Goal: Task Accomplishment & Management: Use online tool/utility

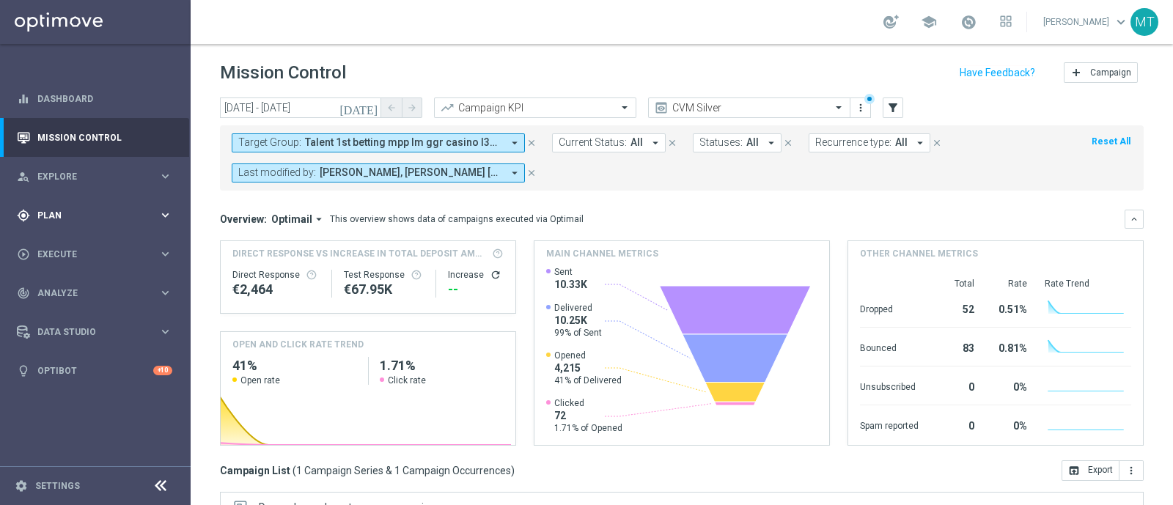
click at [76, 211] on span "Plan" at bounding box center [97, 215] width 121 height 9
click at [75, 285] on span "Templates" at bounding box center [91, 289] width 105 height 9
click at [65, 313] on link "Optimail" at bounding box center [98, 312] width 107 height 12
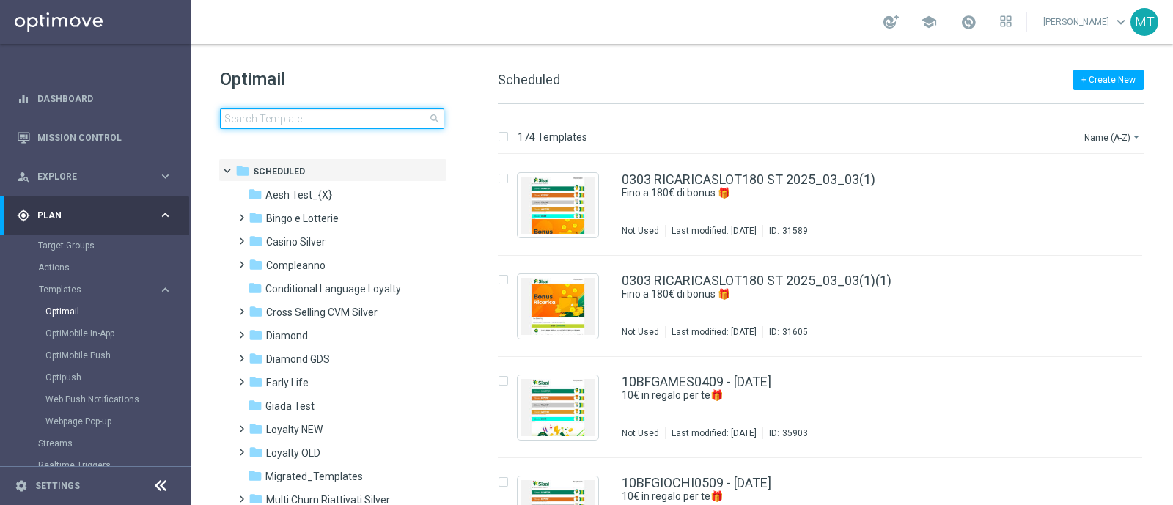
click at [267, 122] on input at bounding box center [332, 119] width 224 height 21
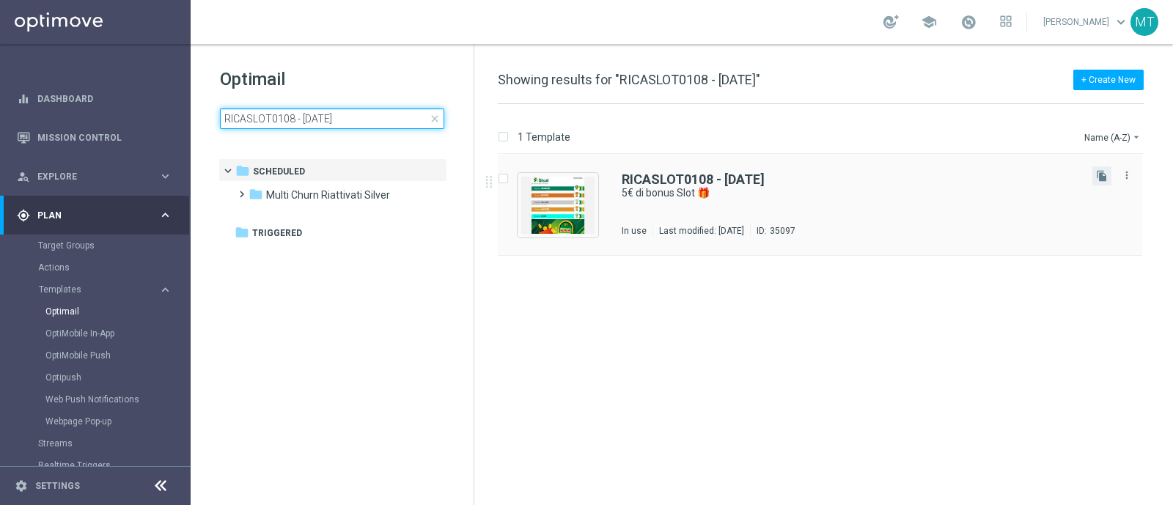
type input "RICASLOT0108 - [DATE]"
click at [1105, 182] on button "file_copy" at bounding box center [1102, 175] width 19 height 19
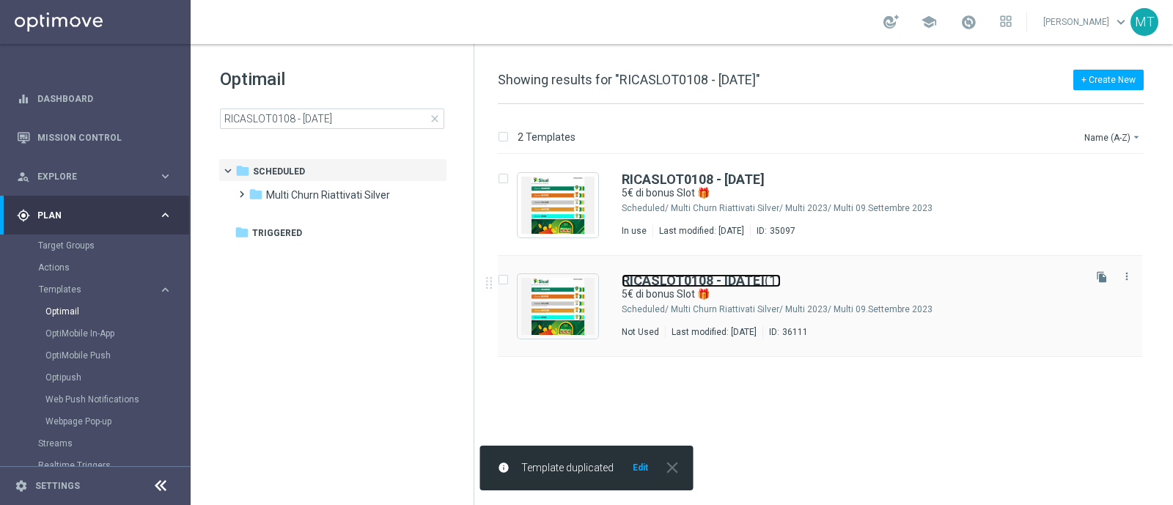
click at [752, 274] on b "RICASLOT0108 - [DATE]" at bounding box center [693, 280] width 143 height 15
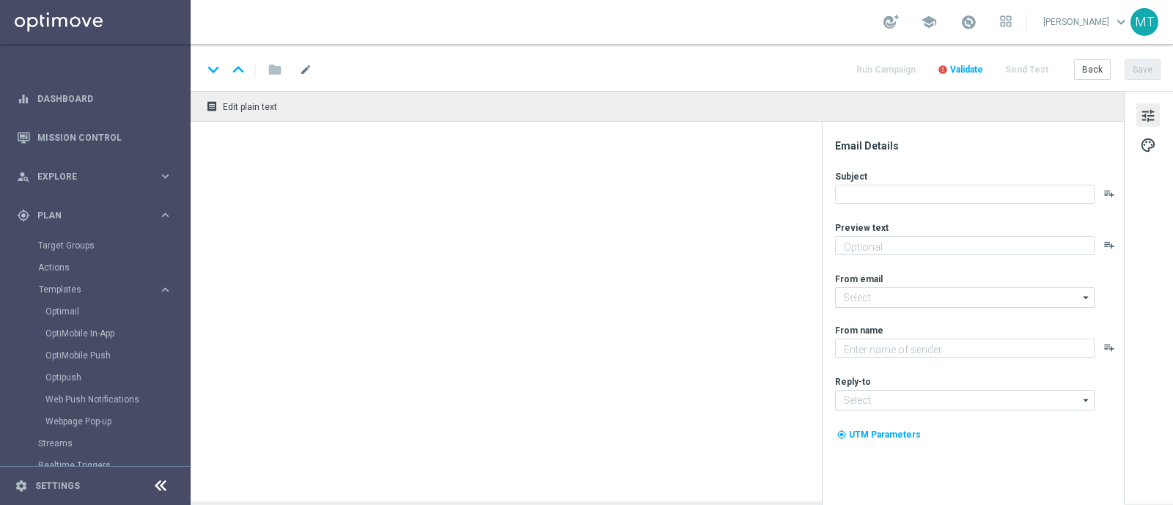
type input "RICASLOT0108 - [DATE](1)"
type textarea "Scopri la nuova promozione"
type input "[EMAIL_ADDRESS][DOMAIN_NAME]"
type textarea "Sisal"
type input "[EMAIL_ADDRESS][DOMAIN_NAME]"
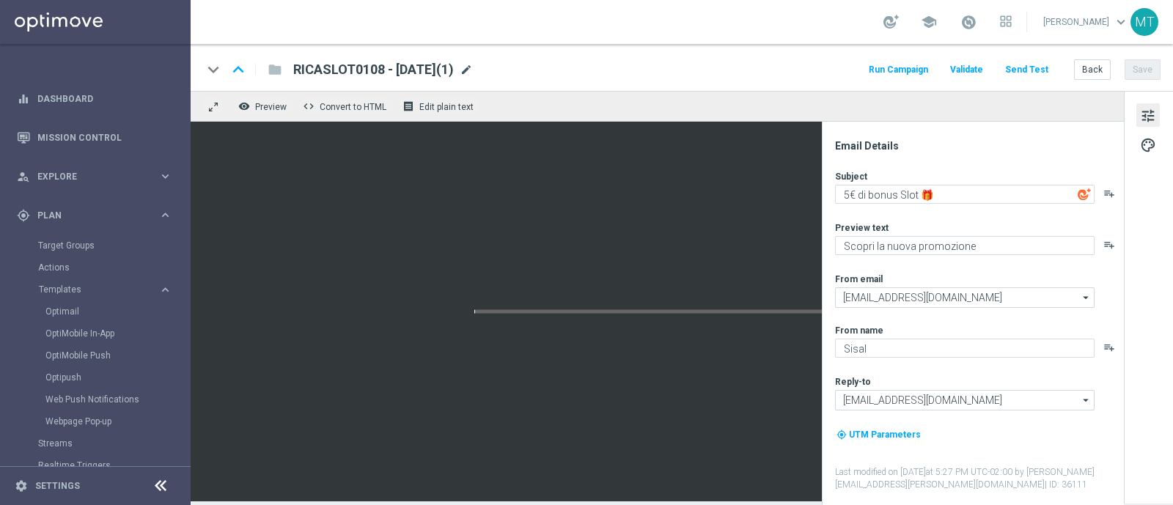
click at [473, 71] on span "mode_edit" at bounding box center [466, 69] width 13 height 13
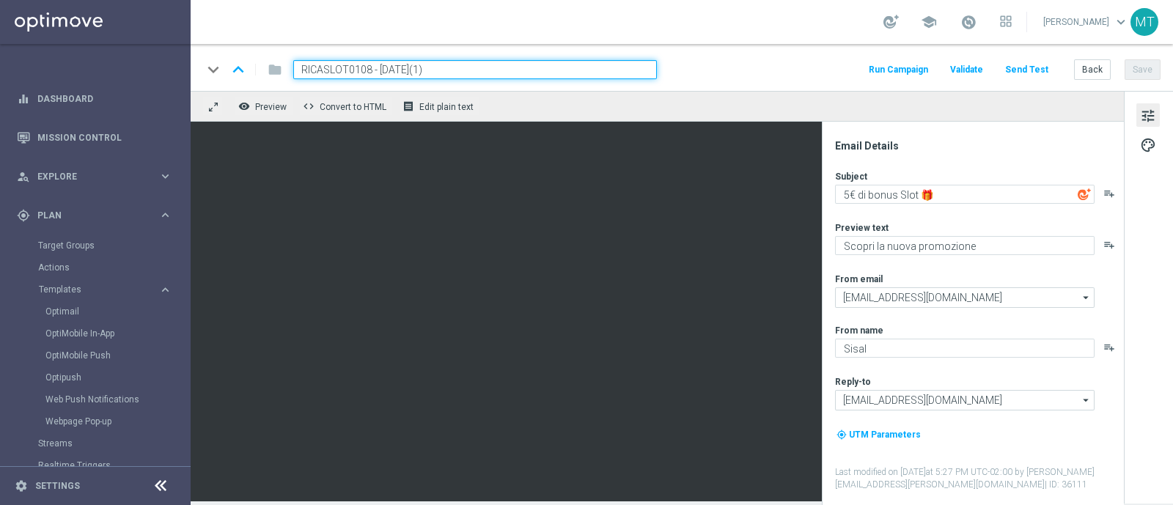
drag, startPoint x: 371, startPoint y: 67, endPoint x: 291, endPoint y: 67, distance: 79.9
click at [291, 67] on div "RICASLOT0108 - [DATE](1)" at bounding box center [469, 69] width 375 height 19
paste input "RICSLOT1309"
click at [445, 68] on input "RICSLOT1309 - [DATE](1)" at bounding box center [475, 69] width 364 height 19
type input "RICSLOT1309 - [DATE]"
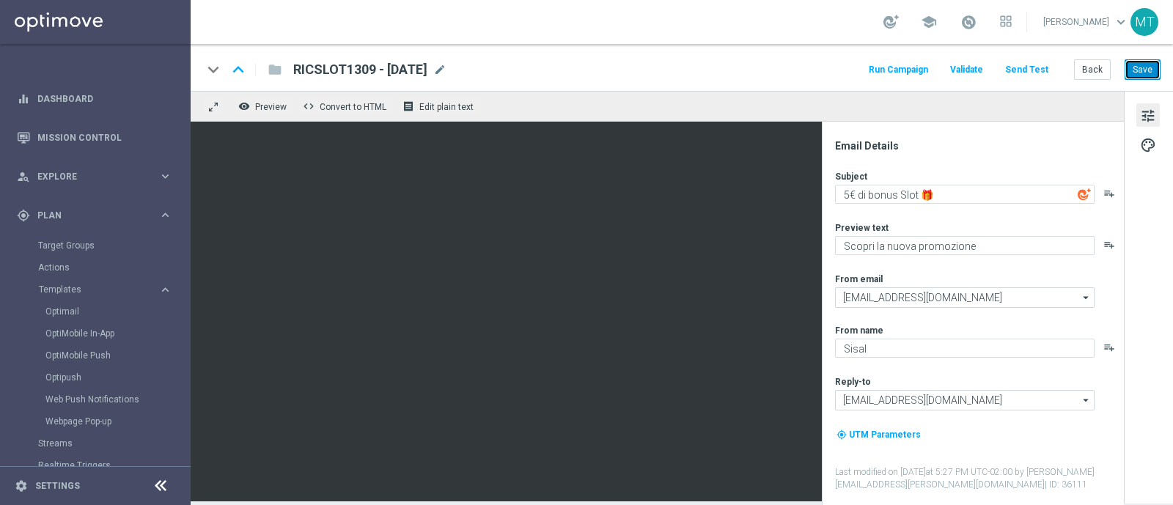
click at [1131, 74] on button "Save" at bounding box center [1143, 69] width 36 height 21
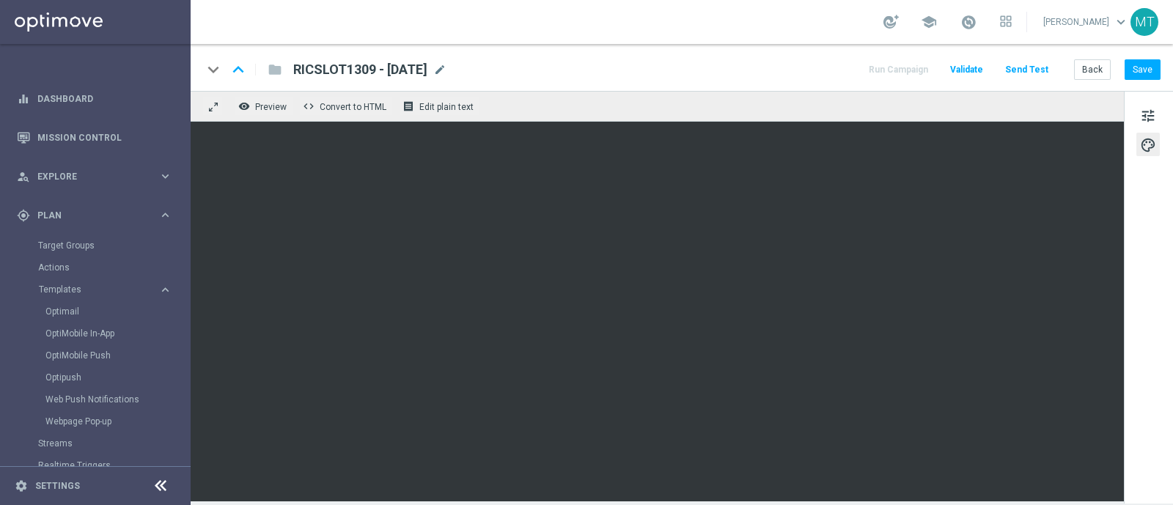
click at [978, 11] on link at bounding box center [968, 22] width 19 height 23
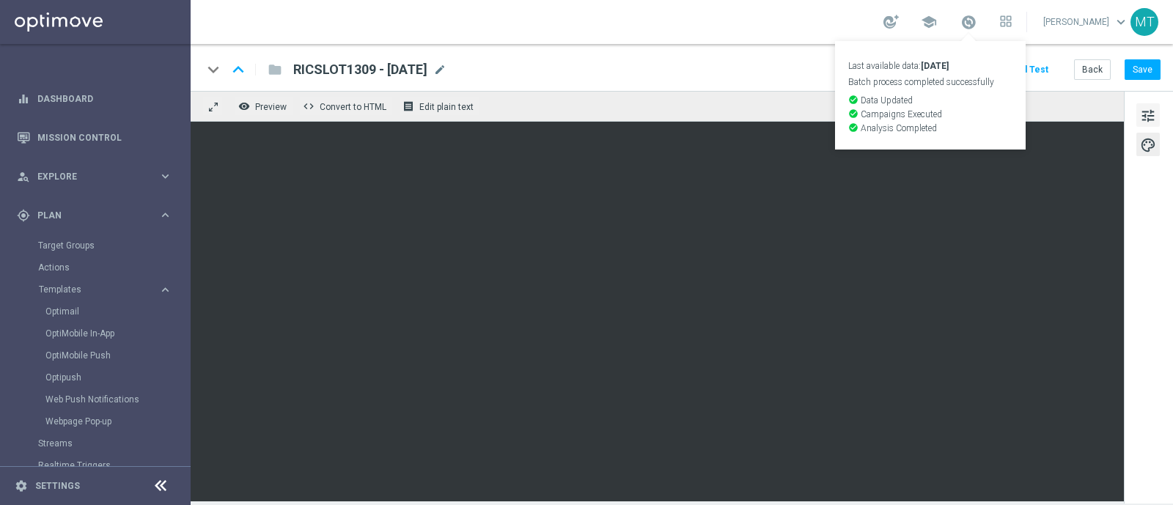
click at [1156, 112] on span "tune" at bounding box center [1148, 115] width 16 height 19
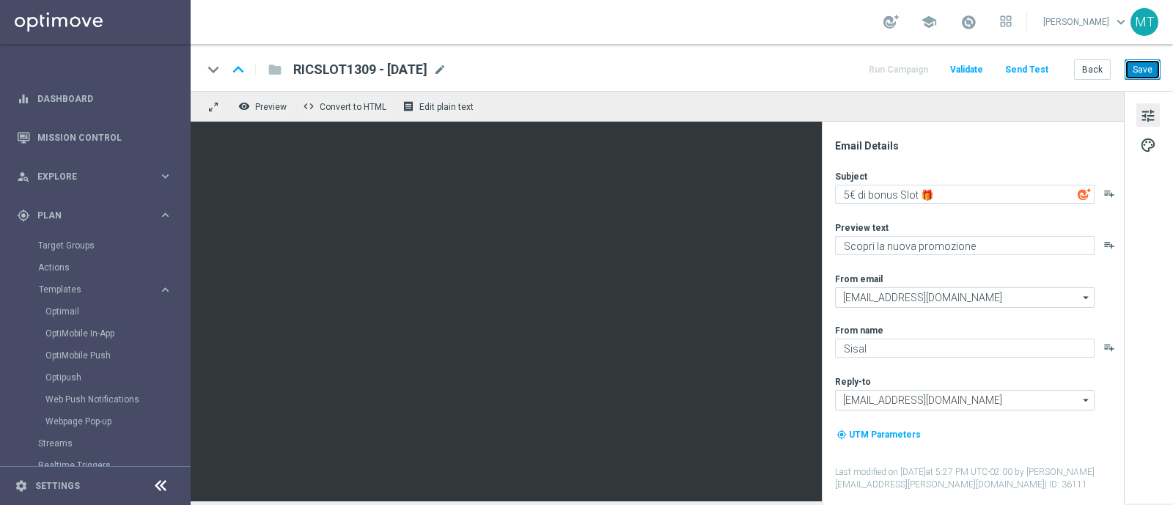
click at [1151, 67] on button "Save" at bounding box center [1143, 69] width 36 height 21
click at [67, 294] on button "Templates keyboard_arrow_right" at bounding box center [105, 290] width 135 height 12
click at [65, 287] on span "Templates" at bounding box center [91, 289] width 105 height 9
click at [69, 309] on link "Optimail" at bounding box center [98, 312] width 107 height 12
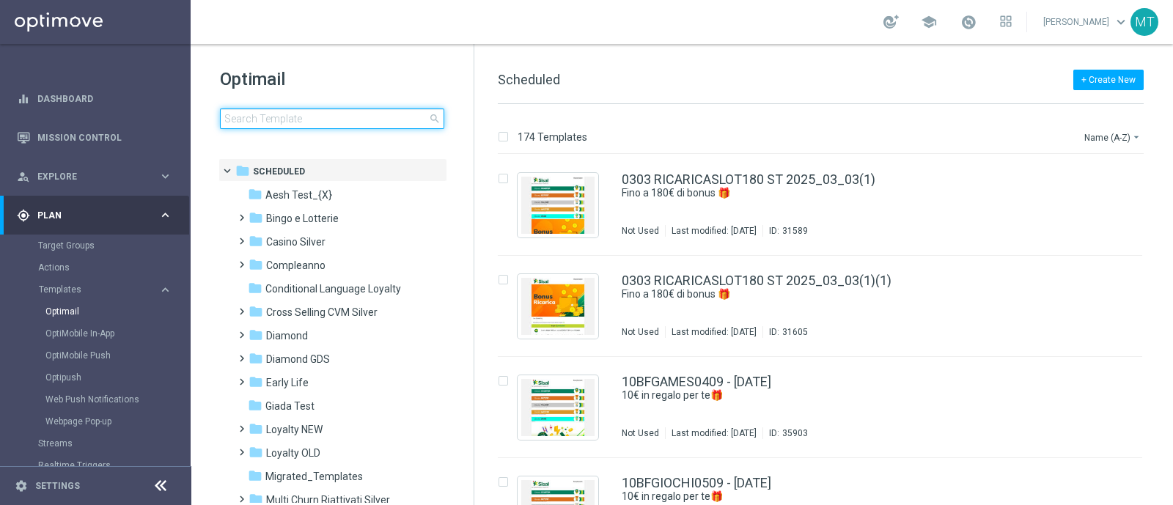
click at [295, 122] on input at bounding box center [332, 119] width 224 height 21
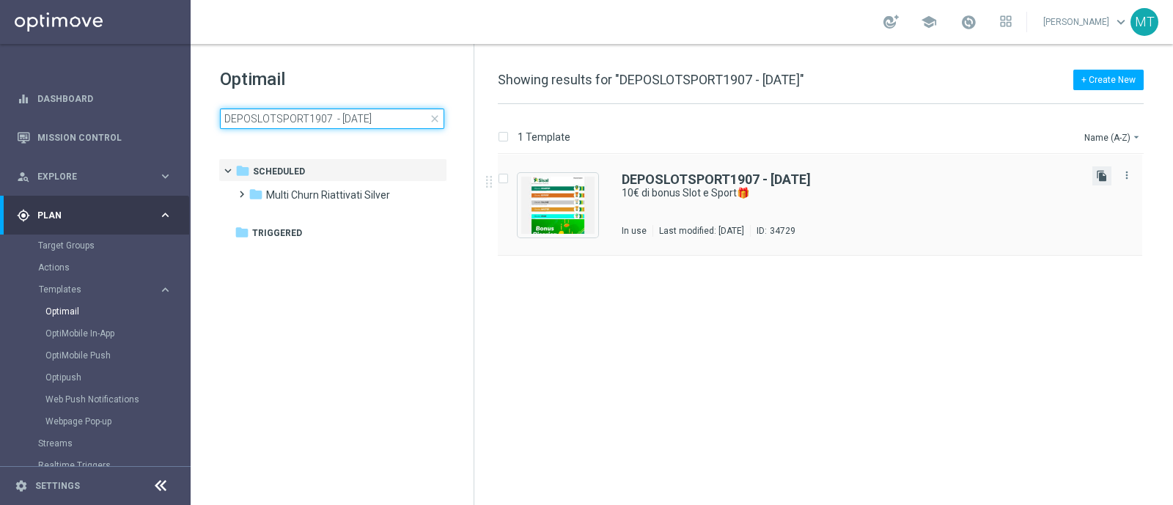
type input "DEPOSLOTSPORT1907 - [DATE]"
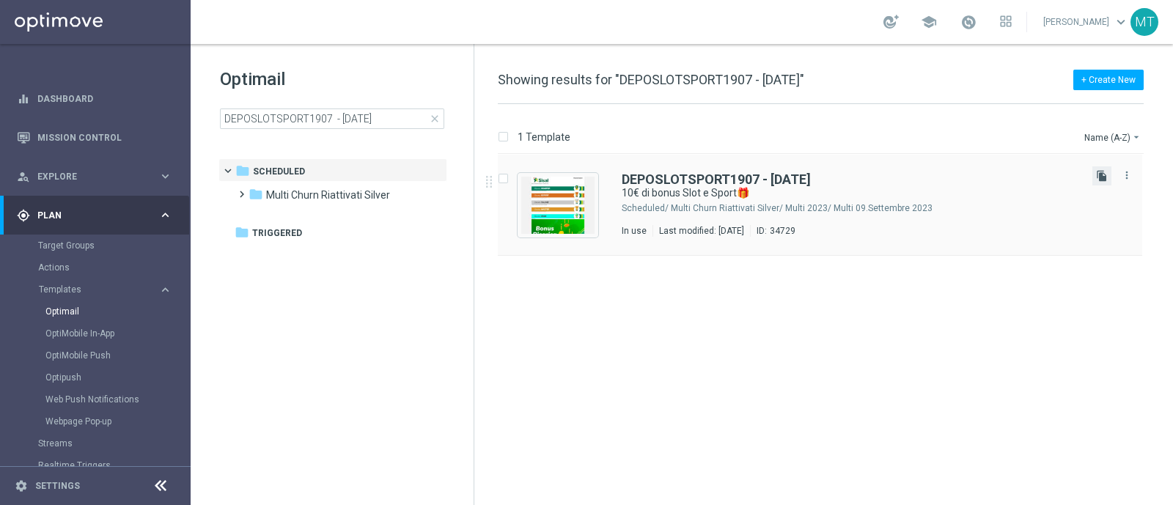
click at [1105, 177] on icon "file_copy" at bounding box center [1102, 176] width 12 height 12
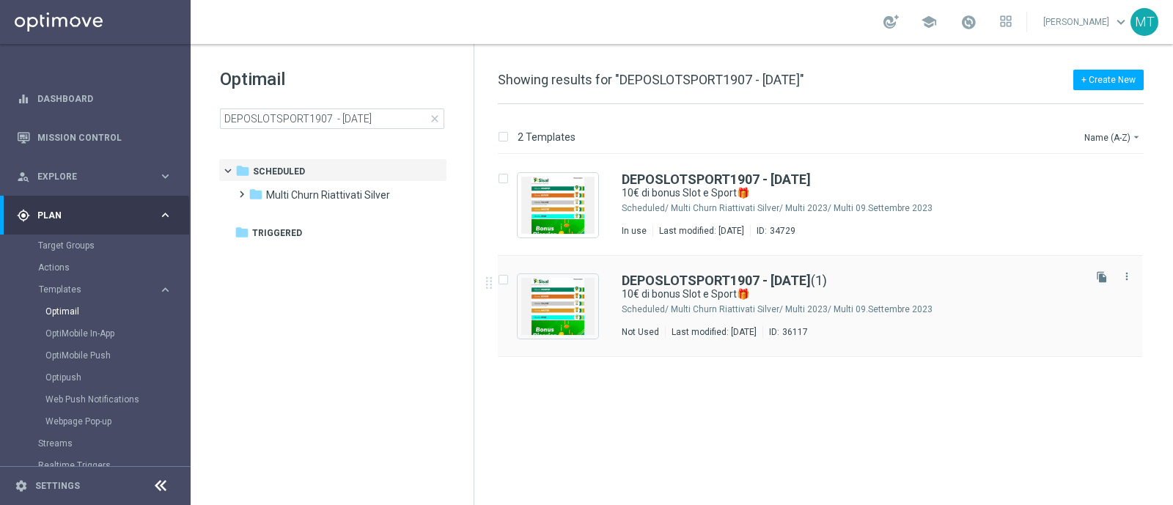
click at [863, 269] on div "DEPOSLOTSPORT1907 - [DATE] (1) 10€ di bonus Slot e Sport🎁 Scheduled/ Multi Chur…" at bounding box center [820, 306] width 645 height 101
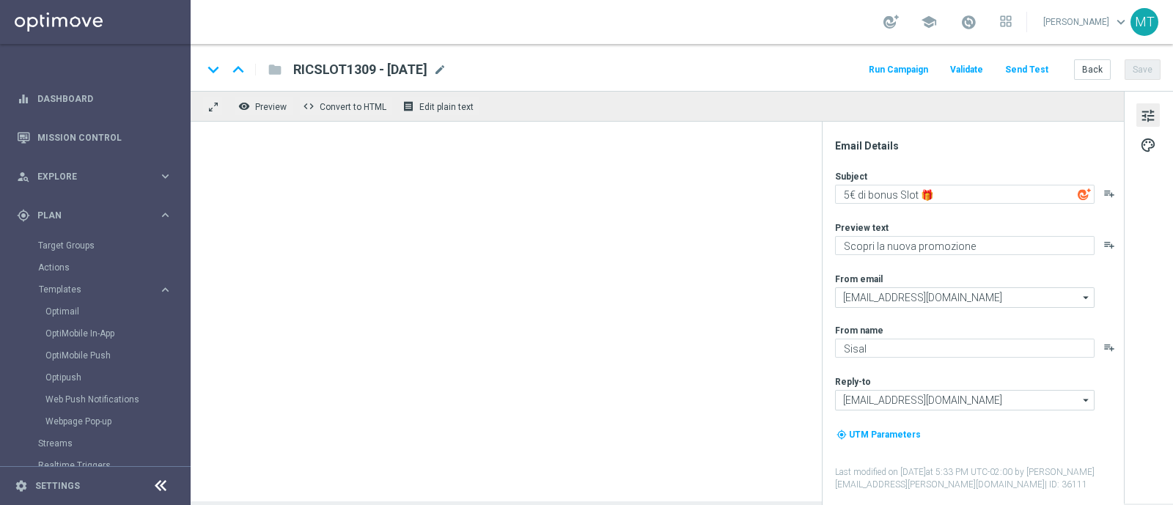
type input "DEPOSLOTSPORT1907 - [DATE](1)"
type textarea "10€ di bonus Slot e Sport🎁"
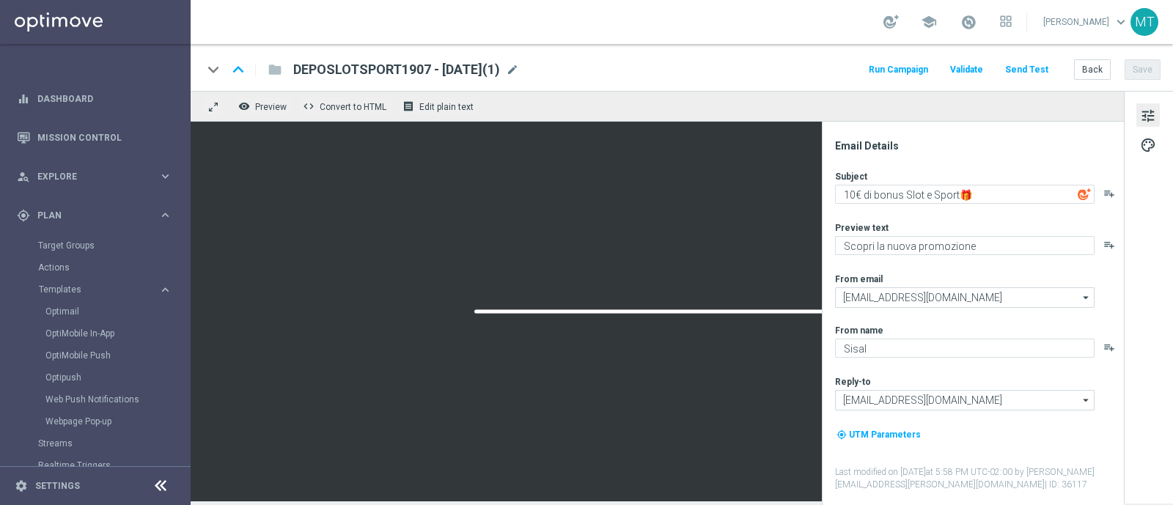
click at [519, 77] on div "DEPOSLOTSPORT1907 - [DATE](1) mode_edit" at bounding box center [406, 69] width 226 height 19
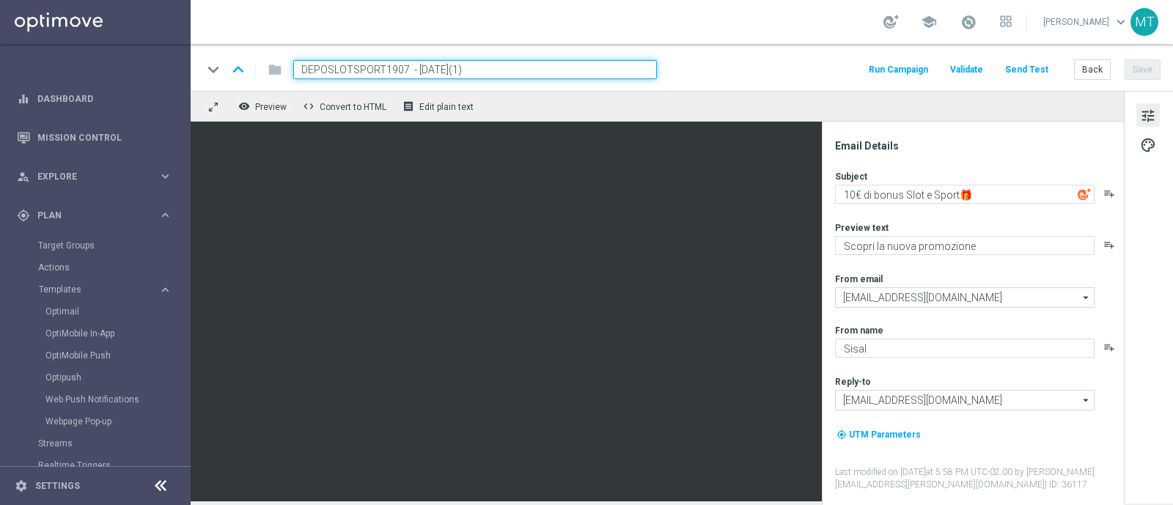
drag, startPoint x: 407, startPoint y: 74, endPoint x: 378, endPoint y: 75, distance: 29.3
click at [378, 75] on input "DEPOSLOTSPORT1907 - [DATE](1)" at bounding box center [475, 69] width 364 height 19
paste input "RICSPORTSLOT1309"
click at [532, 58] on div "keyboard_arrow_down keyboard_arrow_up folder RICSPORTSLOT1309 - [DATE](1) Run C…" at bounding box center [682, 67] width 983 height 47
click at [536, 71] on input "RICSPORTSLOT1309 - [DATE](1)" at bounding box center [475, 69] width 364 height 19
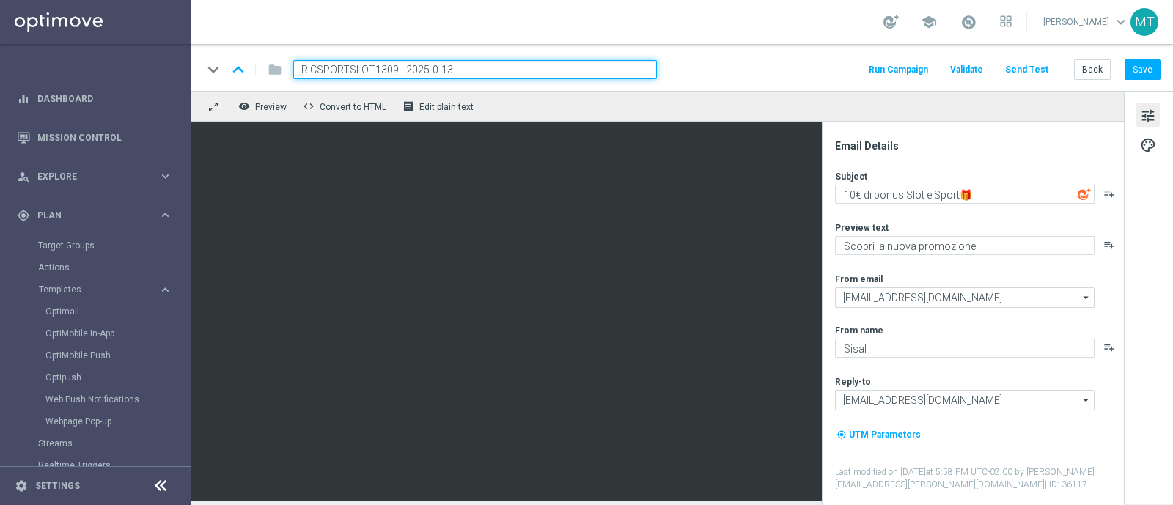
type input "RICSPORTSLOT1309 - [DATE]"
click at [1131, 75] on button "Save" at bounding box center [1143, 69] width 36 height 21
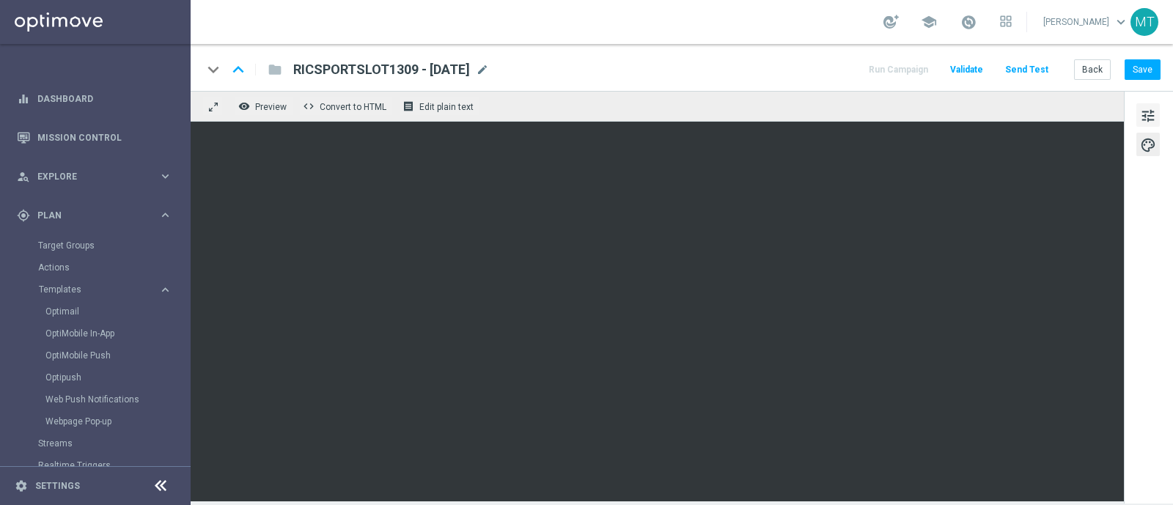
click at [1154, 120] on span "tune" at bounding box center [1148, 115] width 16 height 19
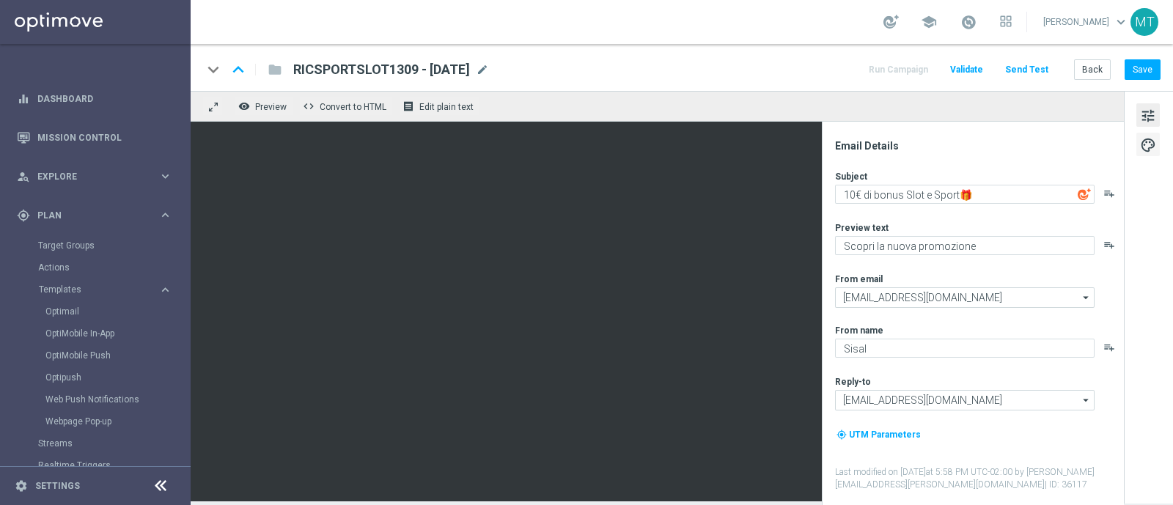
click at [1146, 153] on span "palette" at bounding box center [1148, 145] width 16 height 19
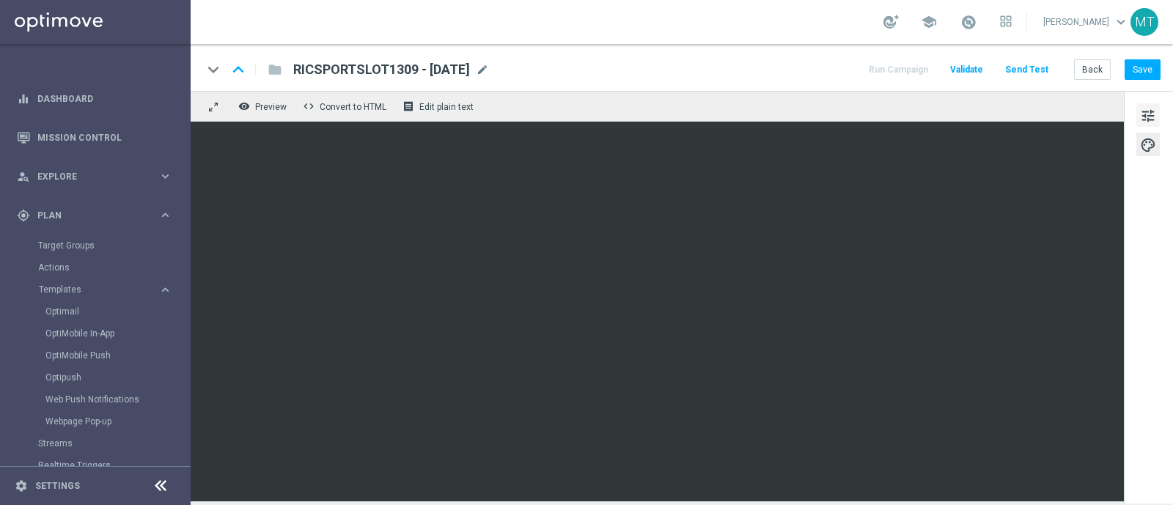
click at [1146, 111] on span "tune" at bounding box center [1148, 115] width 16 height 19
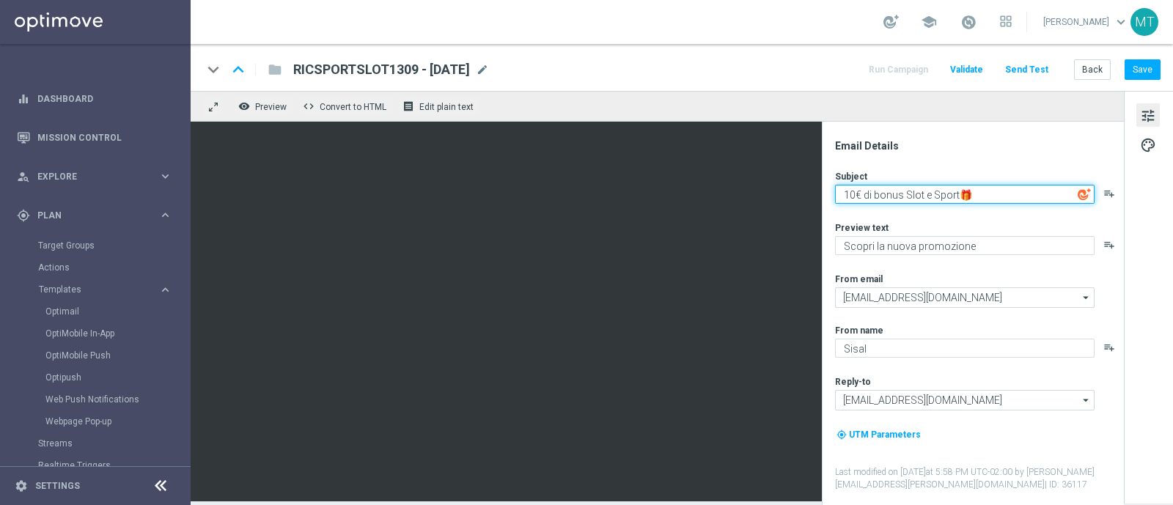
click at [857, 194] on textarea "10€ di bonus Slot e Sport🎁" at bounding box center [965, 194] width 260 height 19
type textarea "5€ di bonus Slot e Sport🎁"
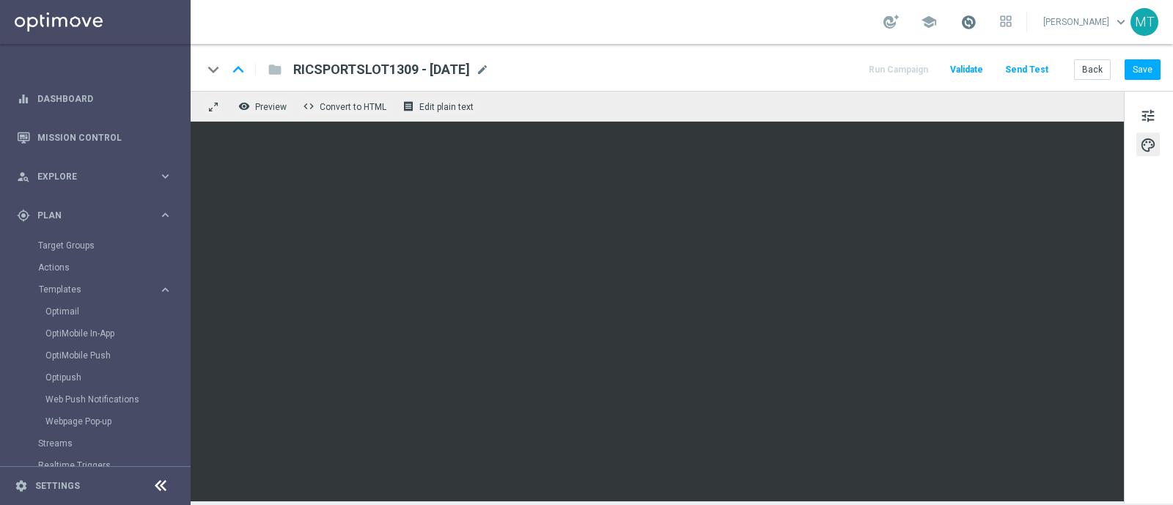
click at [977, 20] on span at bounding box center [969, 22] width 16 height 16
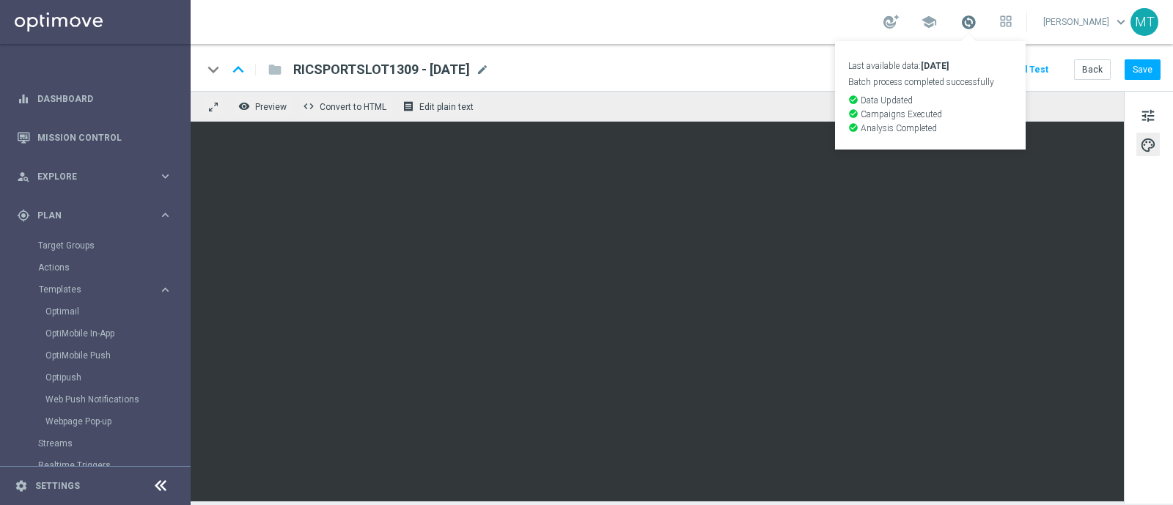
click at [977, 20] on span at bounding box center [969, 22] width 16 height 16
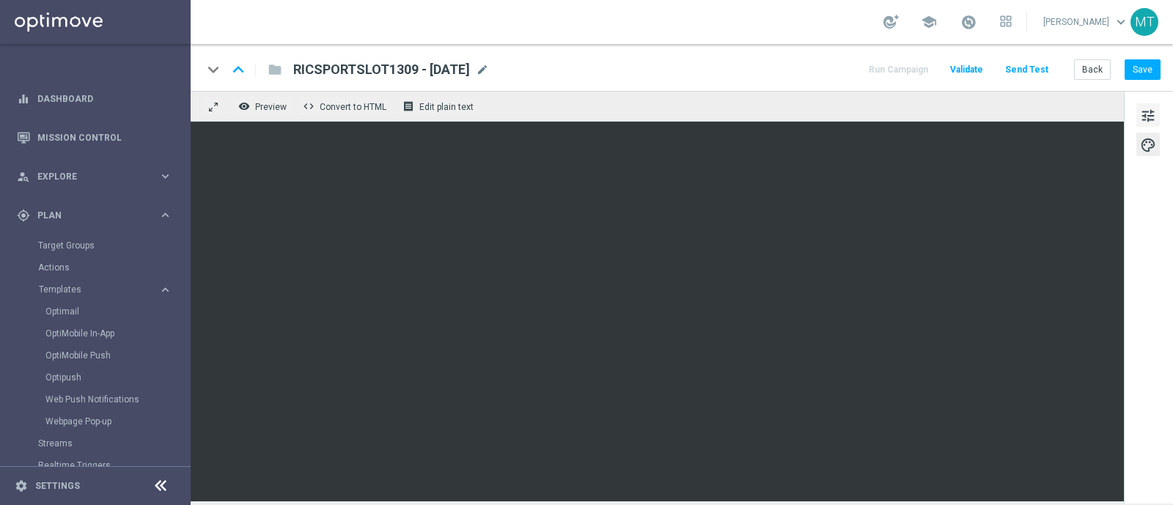
click at [1144, 118] on span "tune" at bounding box center [1148, 115] width 16 height 19
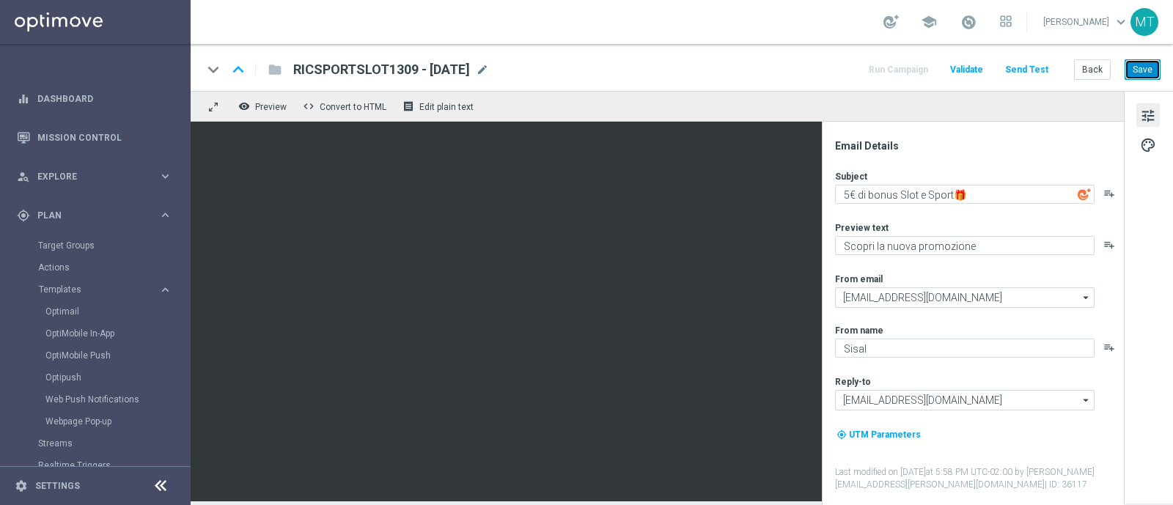
click at [1143, 59] on button "Save" at bounding box center [1143, 69] width 36 height 21
click at [1148, 66] on button "Save" at bounding box center [1143, 69] width 36 height 21
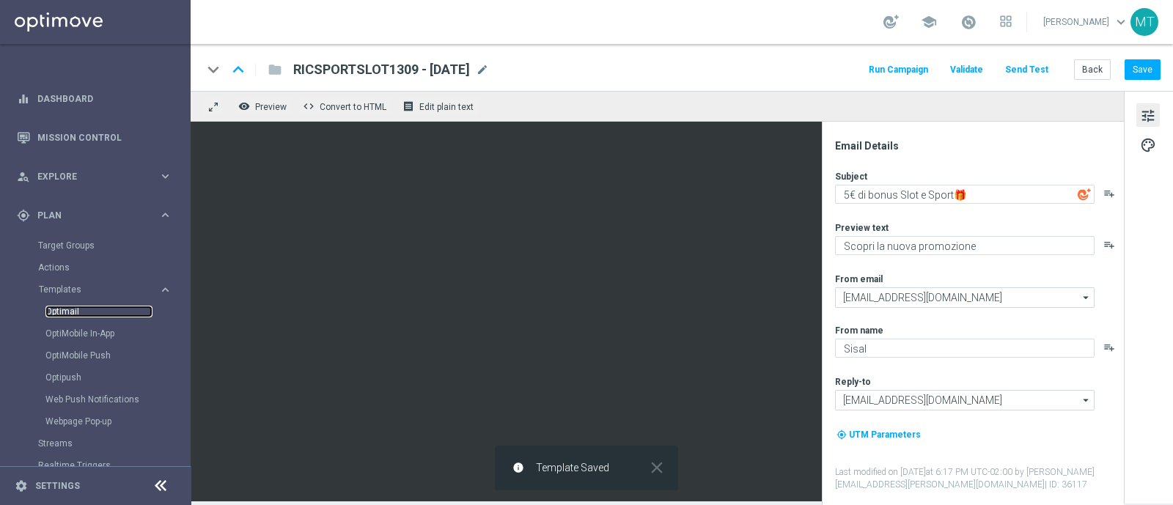
click at [71, 310] on link "Optimail" at bounding box center [98, 312] width 107 height 12
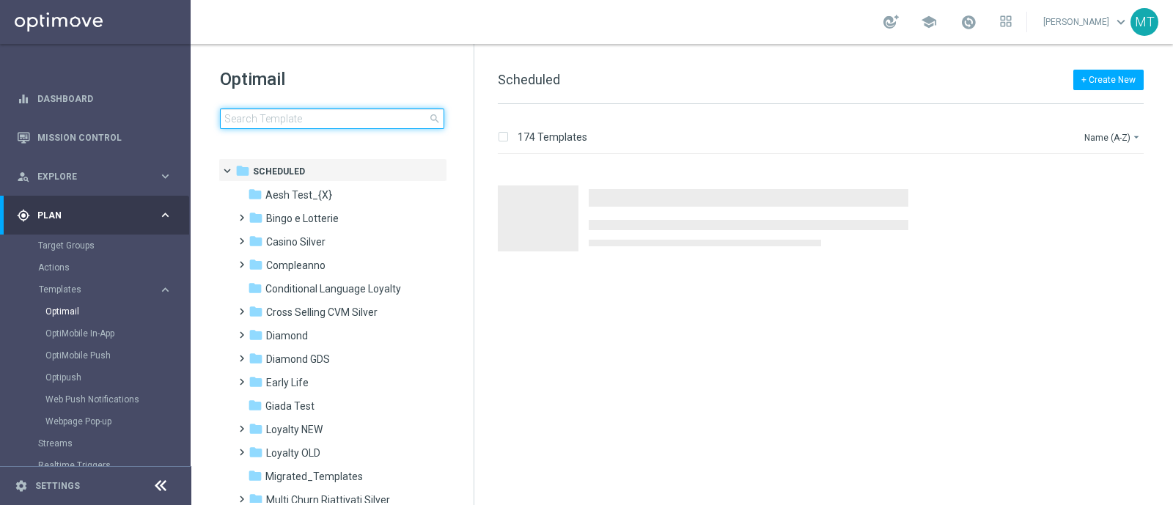
click at [334, 116] on input at bounding box center [332, 119] width 224 height 21
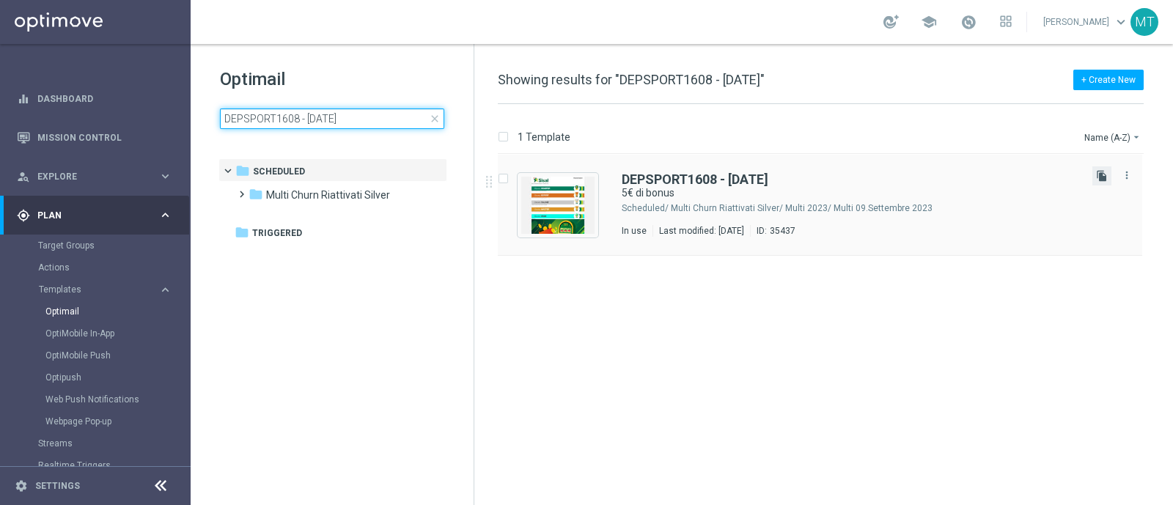
type input "DEPSPORT1608 - [DATE]"
click at [1098, 177] on icon "file_copy" at bounding box center [1102, 176] width 12 height 12
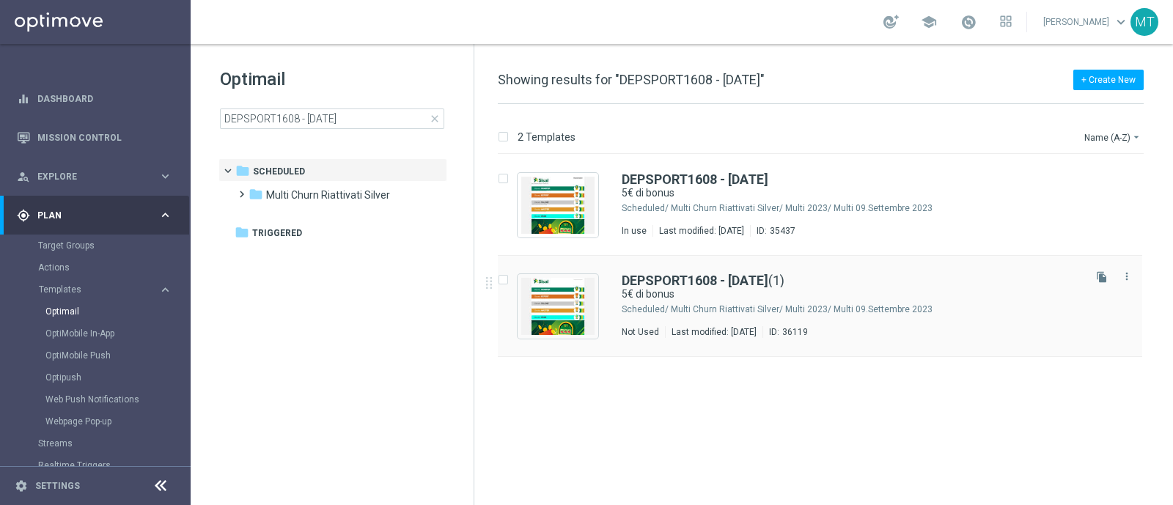
click at [699, 257] on div "DEPSPORT1608 - [DATE] (1) 5€ di bonus Scheduled/ Multi Churn Riattivati Silver/…" at bounding box center [820, 306] width 645 height 101
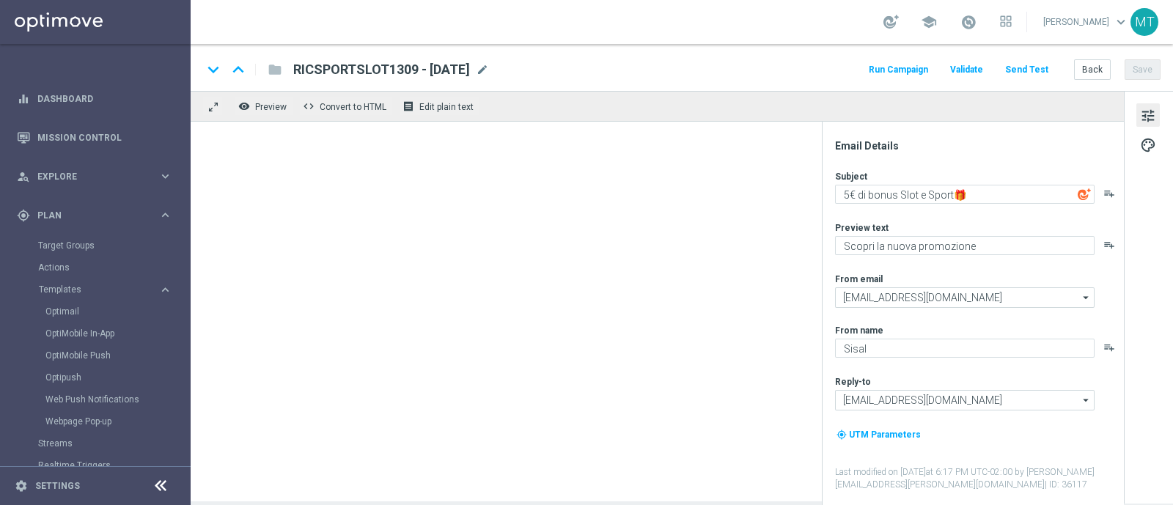
type input "DEPSPORT1608 - [DATE](1)"
type textarea "5€ di bonus"
type textarea "su Scommesse Sportive, Virtual e [PERSON_NAME] e Vinci"
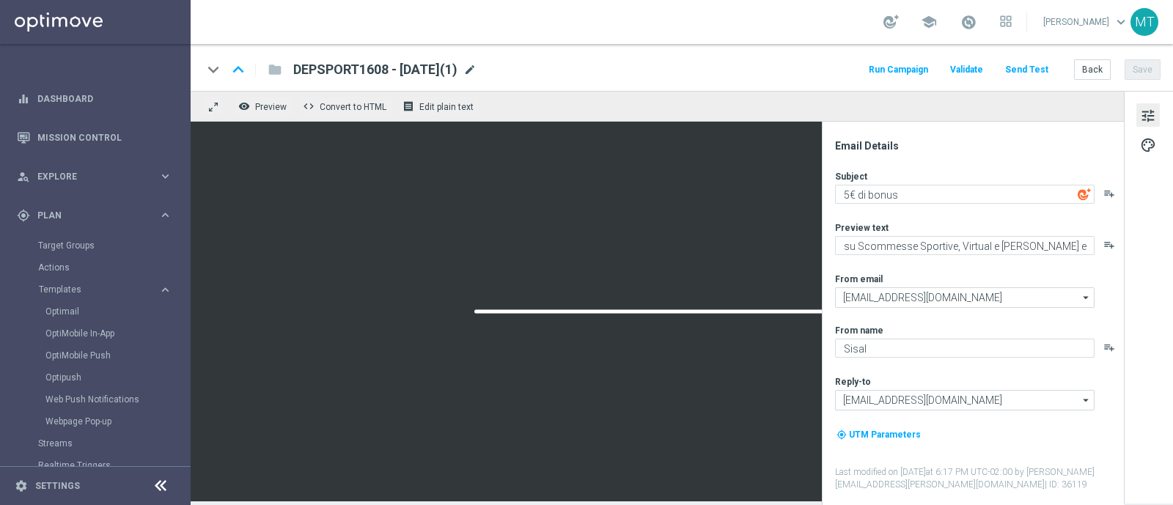
click at [477, 73] on span "mode_edit" at bounding box center [469, 69] width 13 height 13
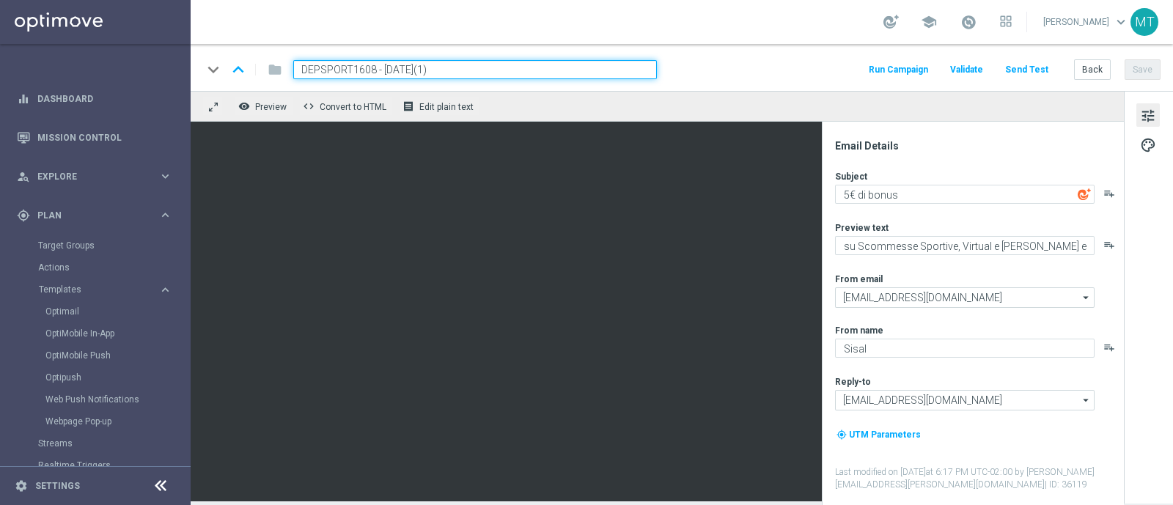
drag, startPoint x: 373, startPoint y: 70, endPoint x: 294, endPoint y: 60, distance: 79.1
click at [294, 60] on input "DEPSPORT1608 - [DATE](1)" at bounding box center [475, 69] width 364 height 19
paste input "RICGAMES1309"
click at [459, 67] on input "RICGAMES1309 - [DATE](1)" at bounding box center [475, 69] width 364 height 19
type input "RICGAMES1309 - [DATE]"
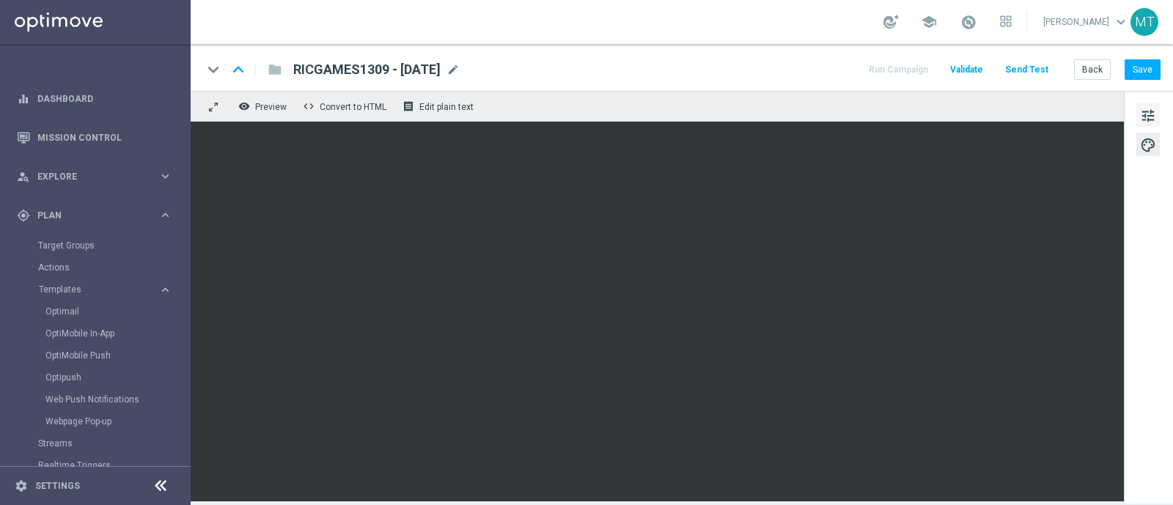
click at [1154, 107] on span "tune" at bounding box center [1148, 115] width 16 height 19
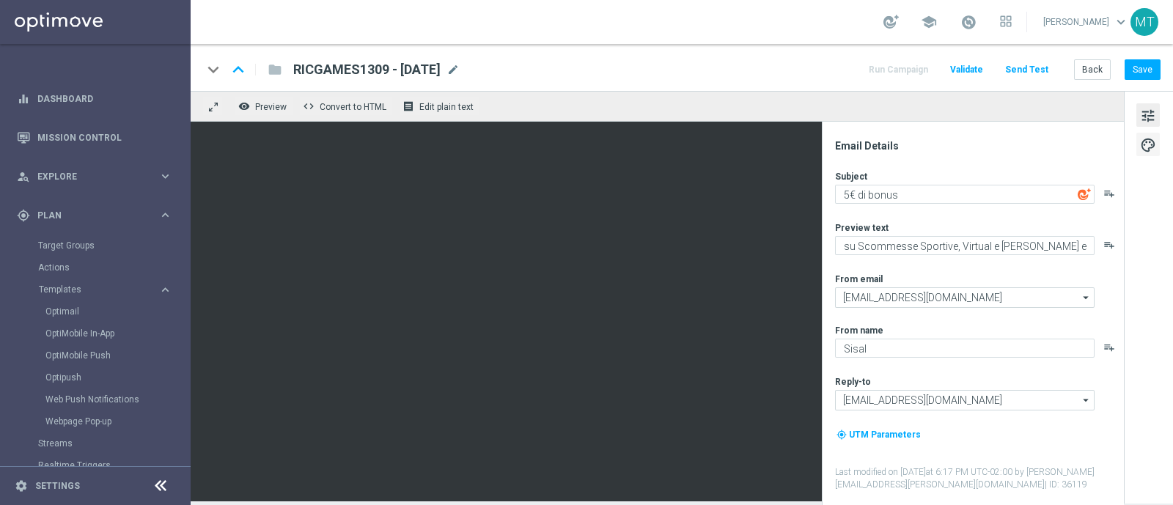
click at [1154, 147] on span "palette" at bounding box center [1148, 145] width 16 height 19
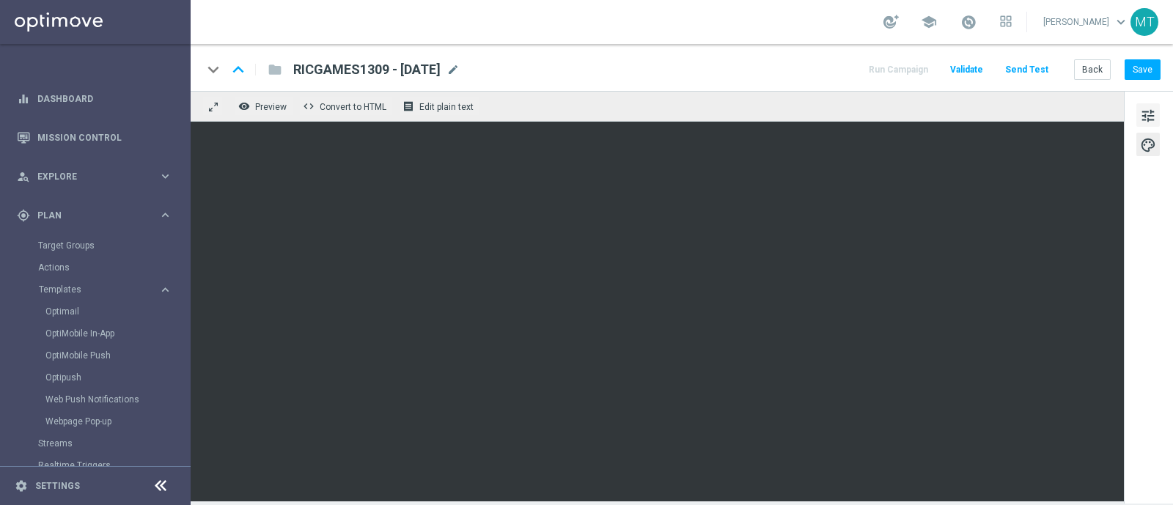
click at [1148, 109] on span "tune" at bounding box center [1148, 115] width 16 height 19
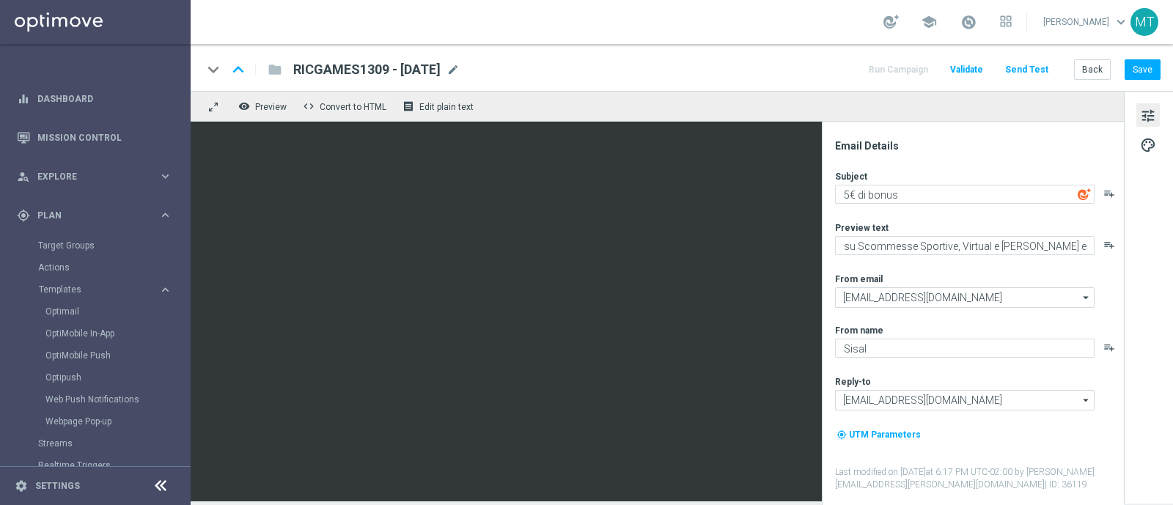
click at [1151, 155] on div "tune palette" at bounding box center [1148, 297] width 49 height 413
click at [1151, 153] on span "palette" at bounding box center [1148, 145] width 16 height 19
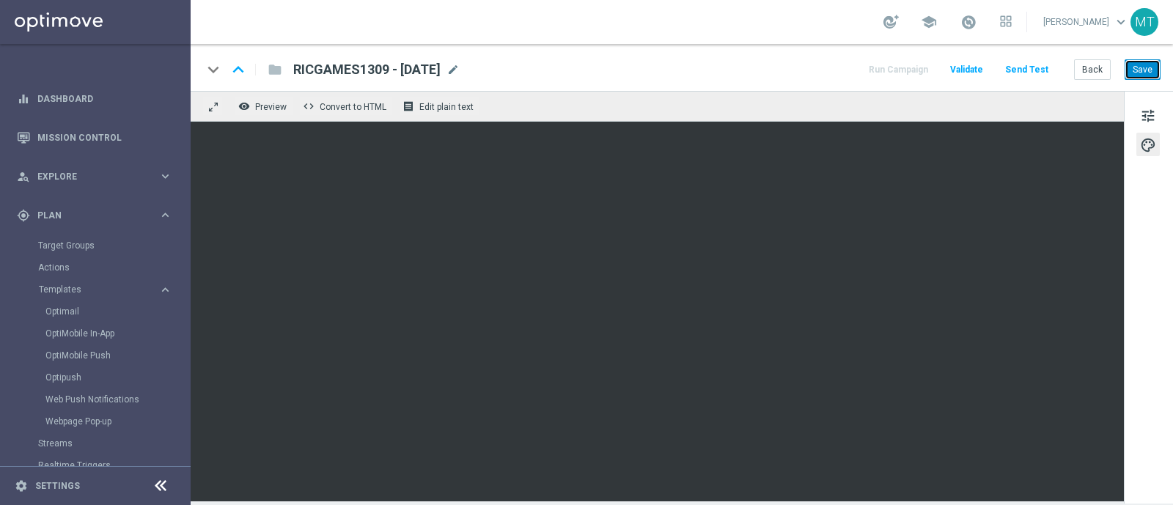
click at [1143, 75] on button "Save" at bounding box center [1143, 69] width 36 height 21
click at [460, 64] on span "mode_edit" at bounding box center [453, 69] width 13 height 13
click at [1136, 62] on button "Save" at bounding box center [1143, 69] width 36 height 21
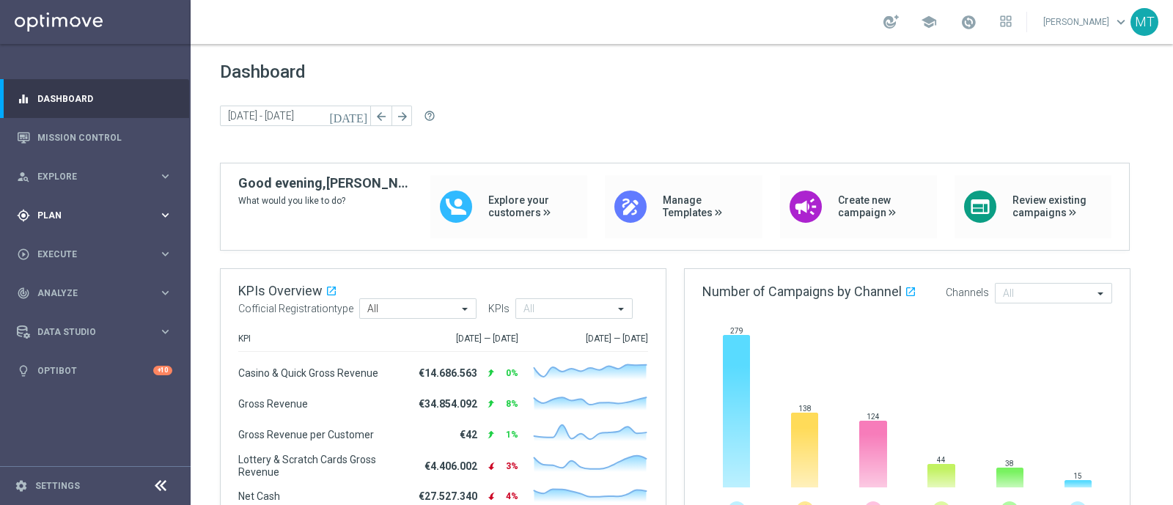
click at [92, 219] on div "gps_fixed Plan" at bounding box center [88, 215] width 142 height 13
click at [58, 287] on span "Templates" at bounding box center [91, 289] width 105 height 9
click at [66, 309] on link "Optimail" at bounding box center [98, 312] width 107 height 12
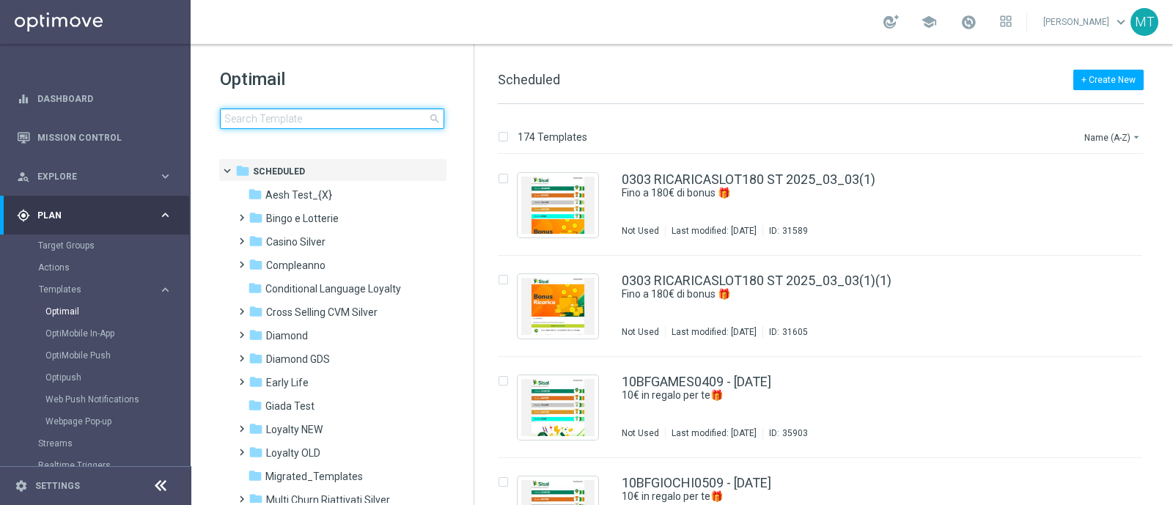
click at [238, 111] on input at bounding box center [332, 119] width 224 height 21
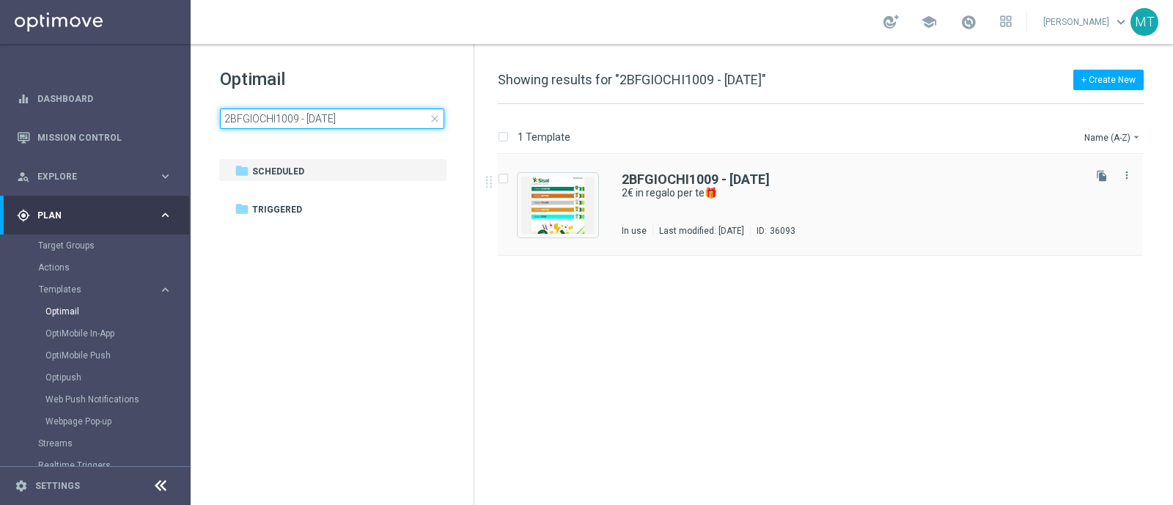
type input "2BFGIOCHI1009 - 2025-09-10"
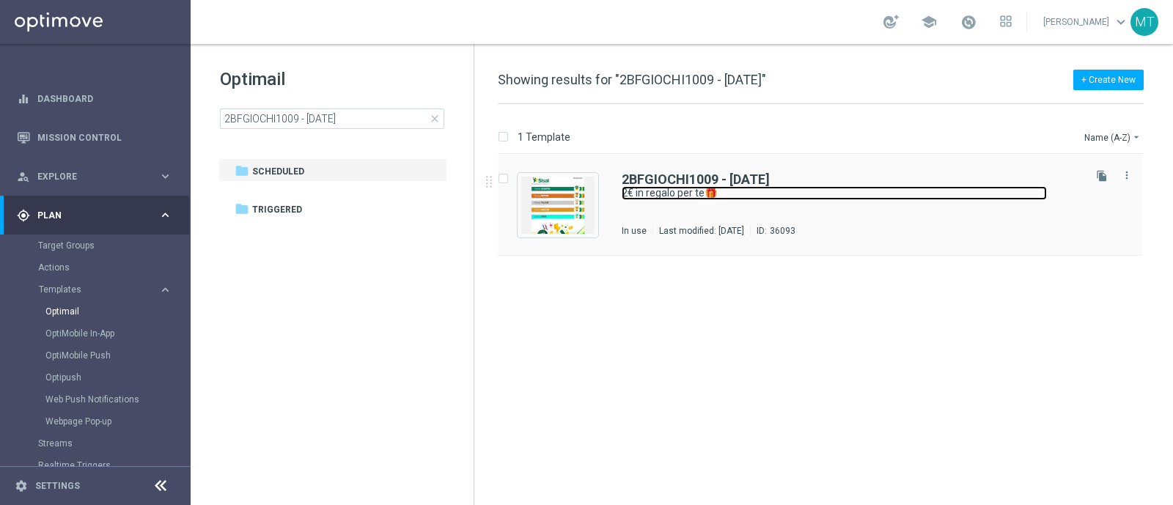
click at [683, 199] on link "2€ in regalo per te🎁" at bounding box center [834, 193] width 425 height 14
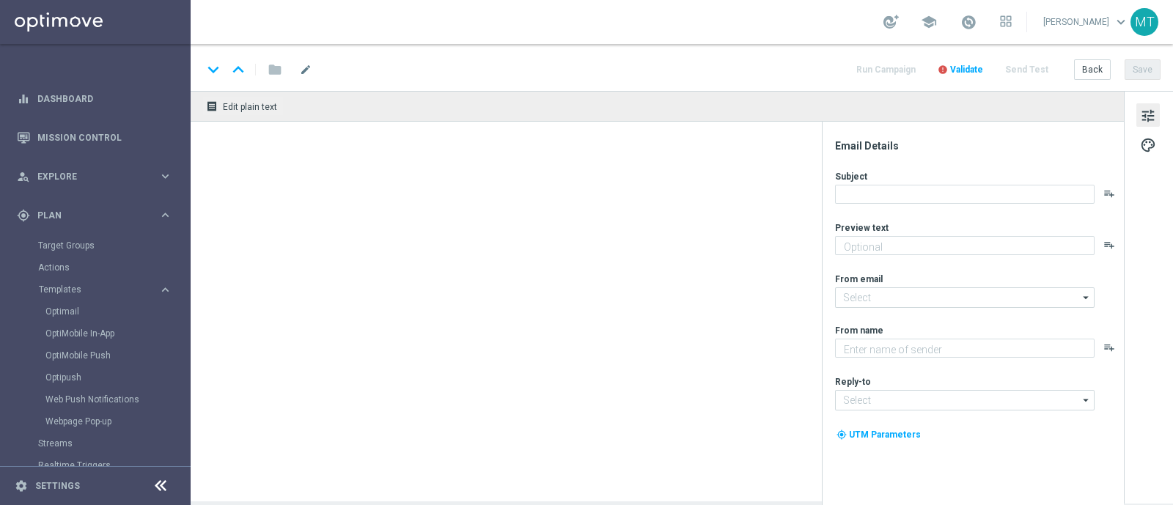
type textarea "da usare su qualsiasi gioco!"
type textarea "Sisal"
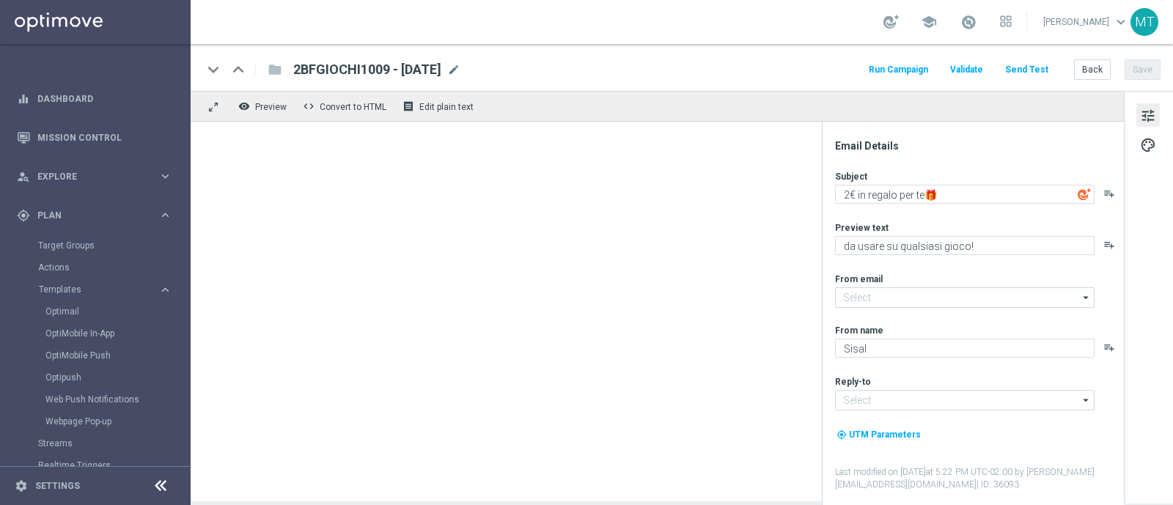
type input "[EMAIL_ADDRESS][DOMAIN_NAME]"
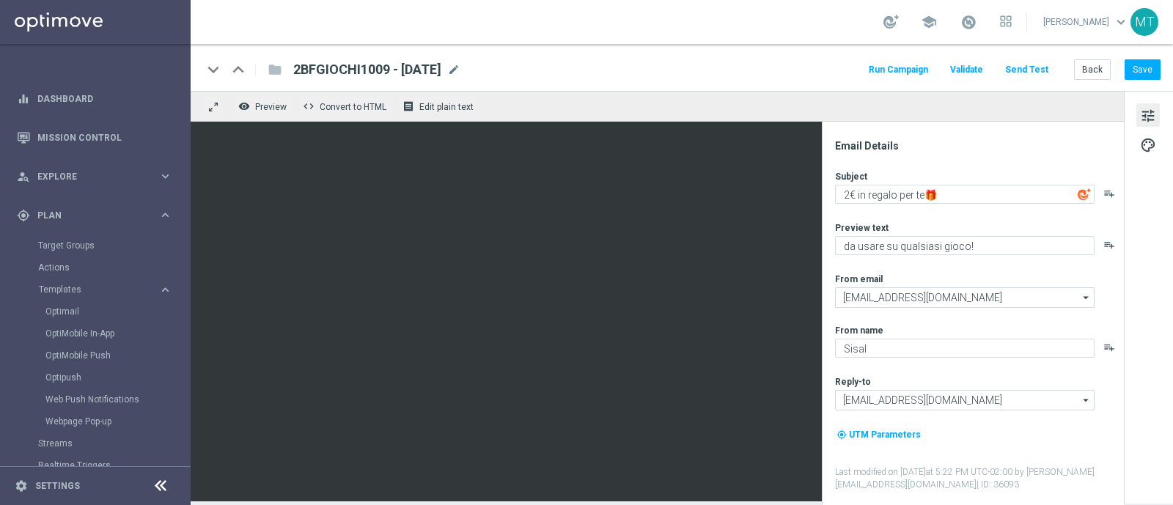
click at [484, 17] on div "school Martina Troia keyboard_arrow_down MT" at bounding box center [682, 22] width 983 height 44
